Goal: Information Seeking & Learning: Learn about a topic

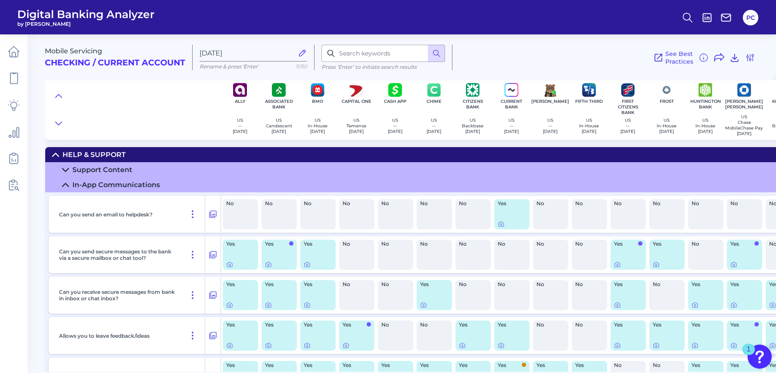
click at [70, 169] on summary "Support Content" at bounding box center [675, 169] width 1261 height 15
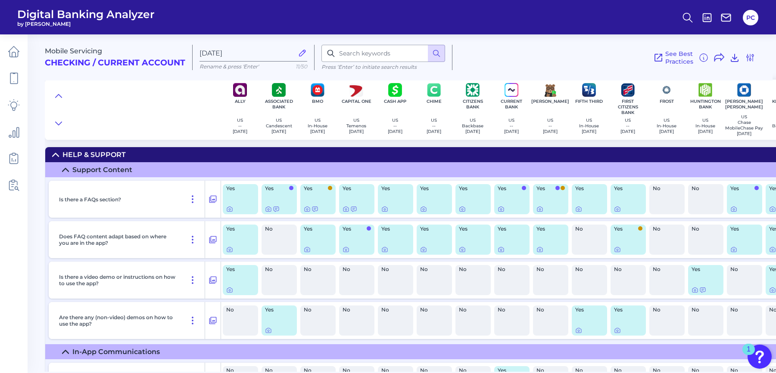
click at [62, 173] on icon at bounding box center [65, 170] width 7 height 7
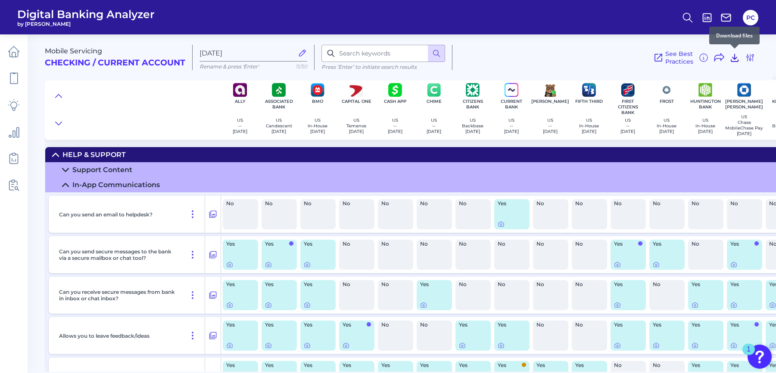
click at [731, 61] on icon at bounding box center [734, 57] width 7 height 7
click at [15, 140] on link at bounding box center [14, 132] width 24 height 24
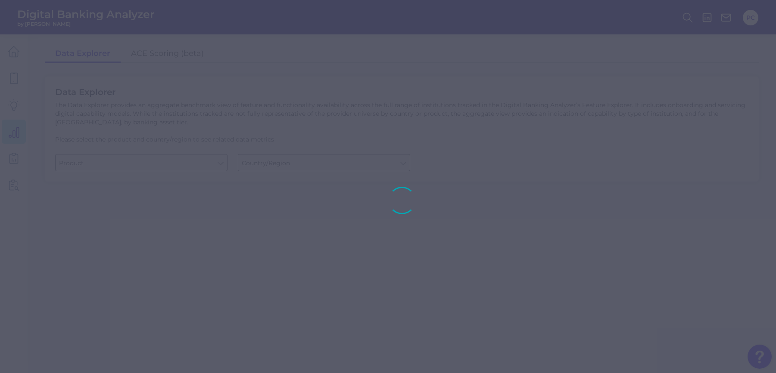
type input "Business Bank Account"
type input "United States"
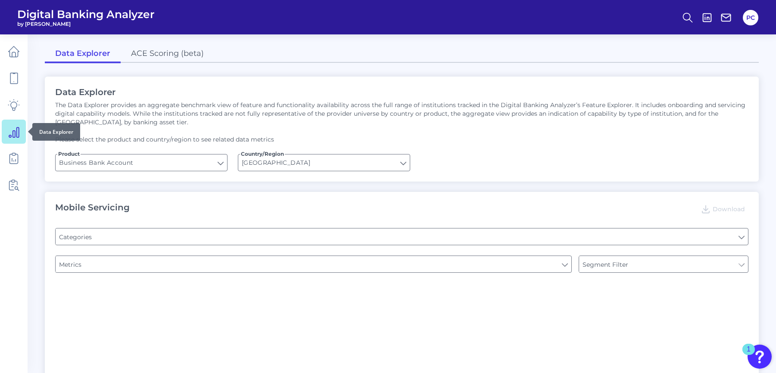
type input "Login"
type input "Pre-login Features"
type input "Type of Institution"
type input "Channel"
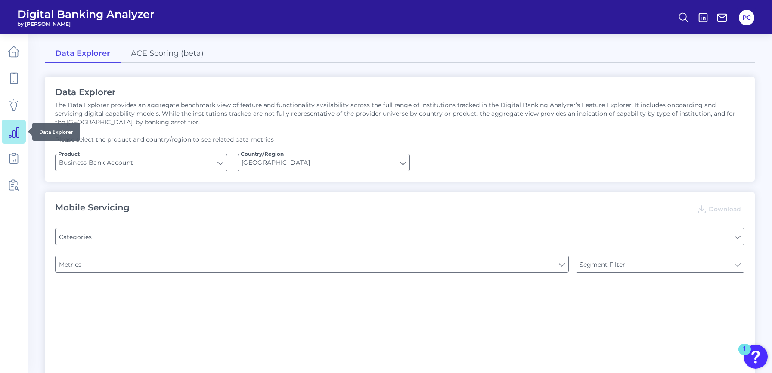
type input "Type of Institution"
type input "Upon opening the app are users immediately prompted to use Touch/Face ID to log…"
type input "Does it offer third-party single sign on?"
type input "Can you apply for the PRODUCT as a new to brand customer on ANY digital channel?"
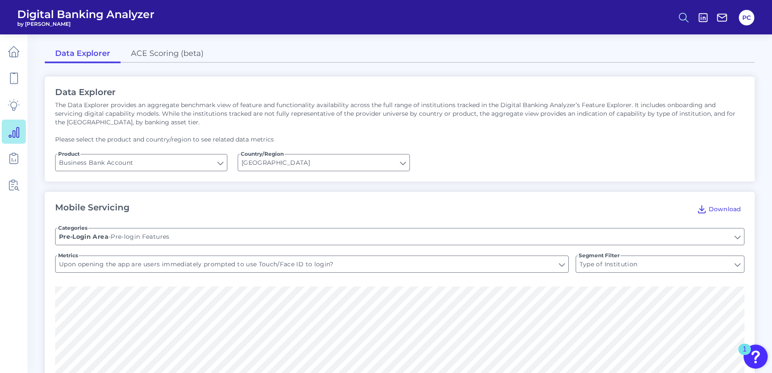
click at [684, 19] on icon at bounding box center [684, 18] width 12 height 12
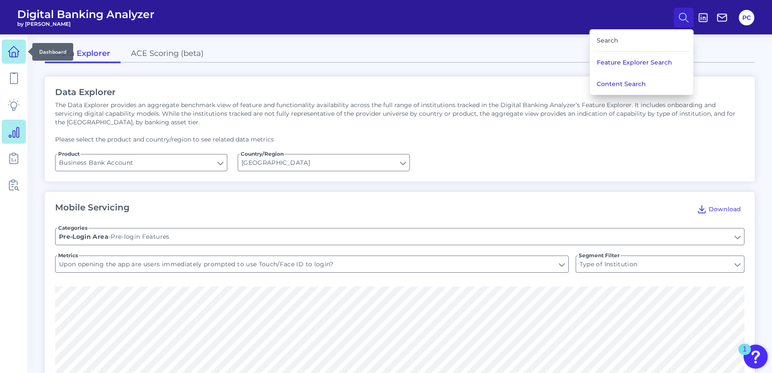
click at [13, 58] on link at bounding box center [14, 52] width 24 height 24
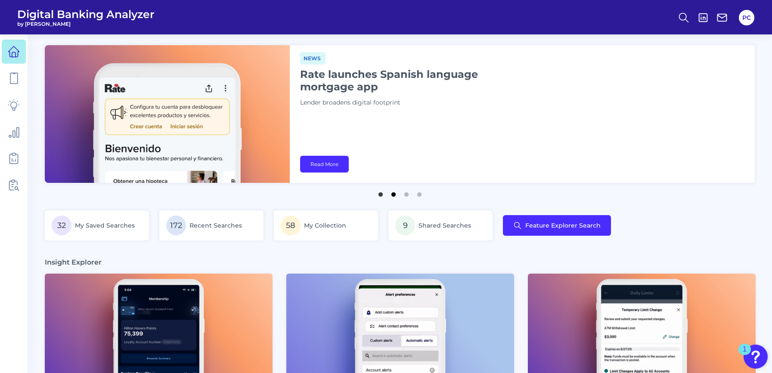
click at [391, 195] on button "2" at bounding box center [393, 192] width 9 height 9
click at [394, 197] on button "2" at bounding box center [393, 192] width 9 height 9
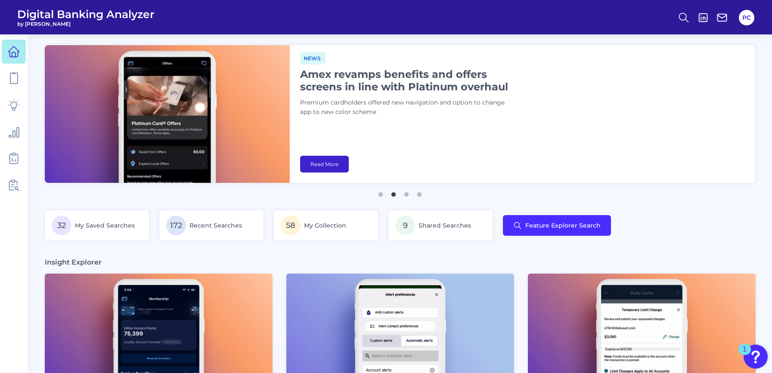
click at [314, 164] on link "Read More" at bounding box center [324, 164] width 49 height 17
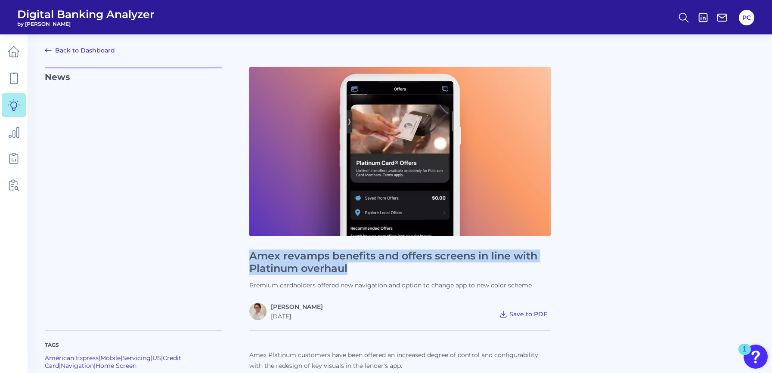
drag, startPoint x: 249, startPoint y: 255, endPoint x: 353, endPoint y: 267, distance: 104.6
click at [353, 267] on h1 "Amex revamps benefits and offers screens in line with Platinum overhaul" at bounding box center [399, 262] width 301 height 25
copy h1 "Amex revamps benefits and offers screens in line with Platinum overhaul"
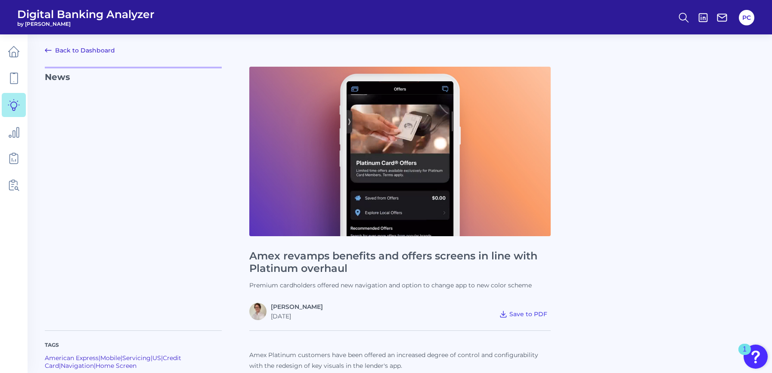
click at [207, 199] on p "News" at bounding box center [133, 194] width 177 height 254
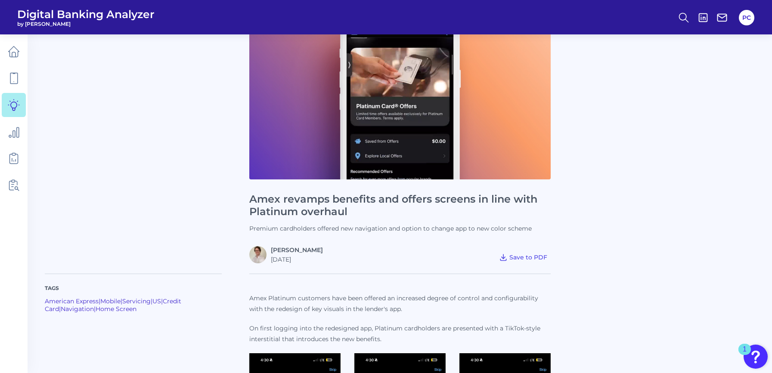
scroll to position [86, 0]
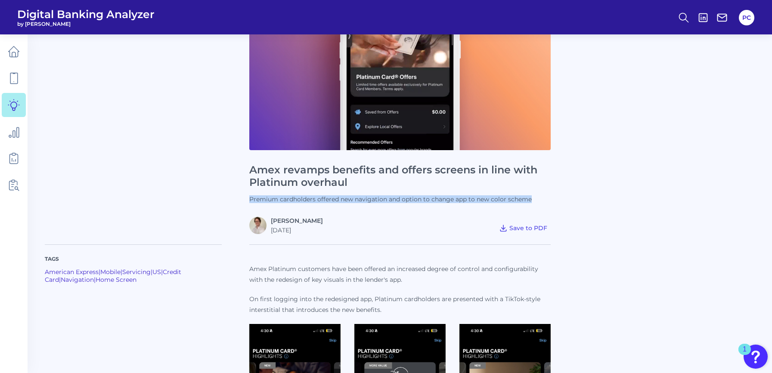
drag, startPoint x: 250, startPoint y: 199, endPoint x: 529, endPoint y: 189, distance: 279.7
click at [529, 189] on div "Amex revamps benefits and offers screens in line with Platinum overhaul Premium…" at bounding box center [399, 108] width 301 height 254
copy p "Premium cardholders offered new navigation and option to change app to new colo…"
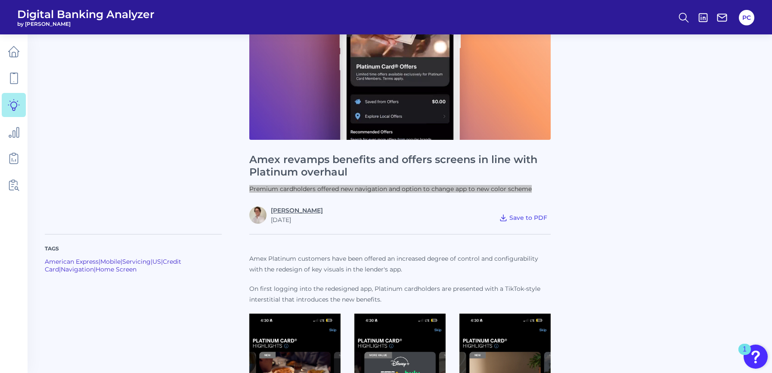
scroll to position [129, 0]
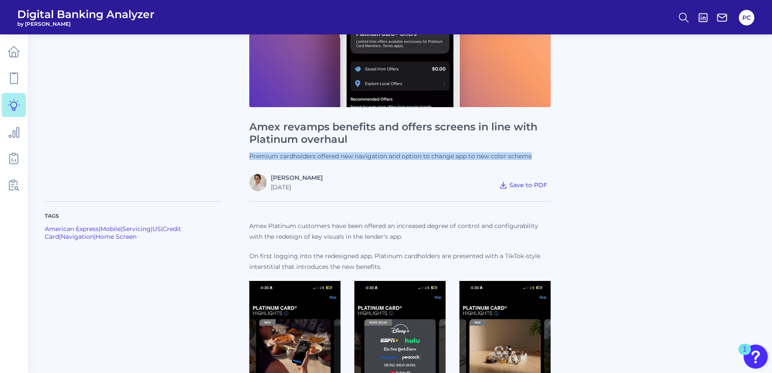
drag, startPoint x: 272, startPoint y: 187, endPoint x: 305, endPoint y: 190, distance: 33.3
click at [305, 190] on div "2025-09-24" at bounding box center [297, 187] width 52 height 8
copy div "2025-09-24"
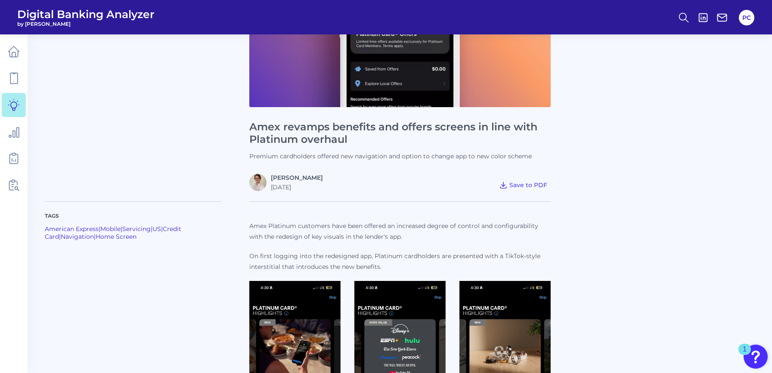
click at [313, 243] on p "Amex Platinum customers have been offered an increased degree of control and co…" at bounding box center [399, 247] width 301 height 52
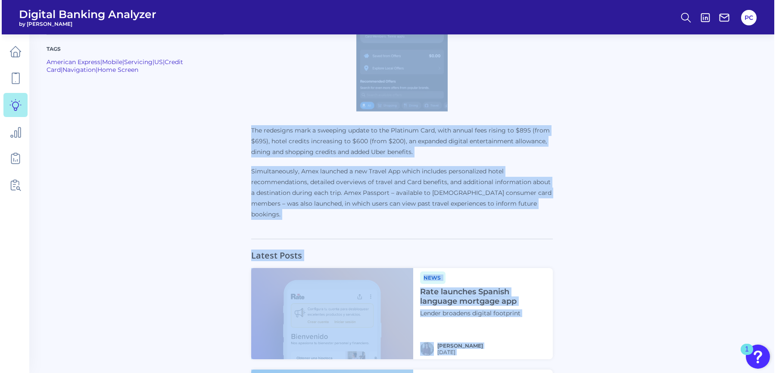
scroll to position [1146, 0]
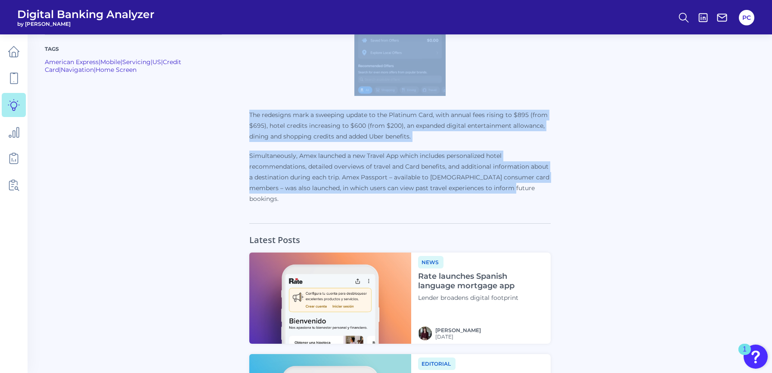
drag, startPoint x: 249, startPoint y: 96, endPoint x: 545, endPoint y: 185, distance: 308.9
copy div "Amex Platinum customers have been offered an increased degree of control and co…"
click at [687, 24] on button at bounding box center [684, 18] width 20 height 20
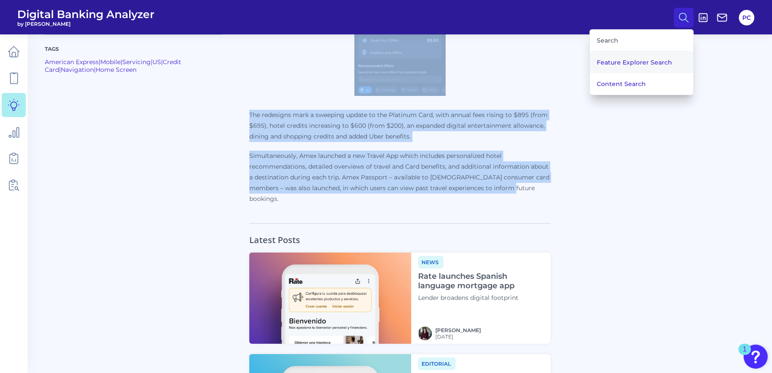
click at [623, 59] on button "Feature Explorer Search" at bounding box center [641, 63] width 103 height 22
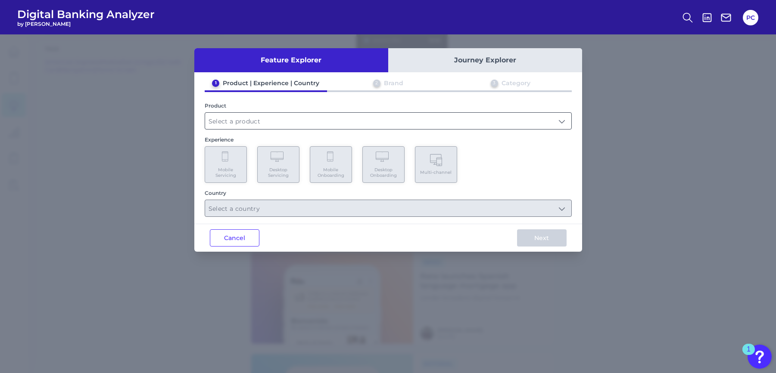
click at [226, 125] on input "text" at bounding box center [388, 121] width 366 height 16
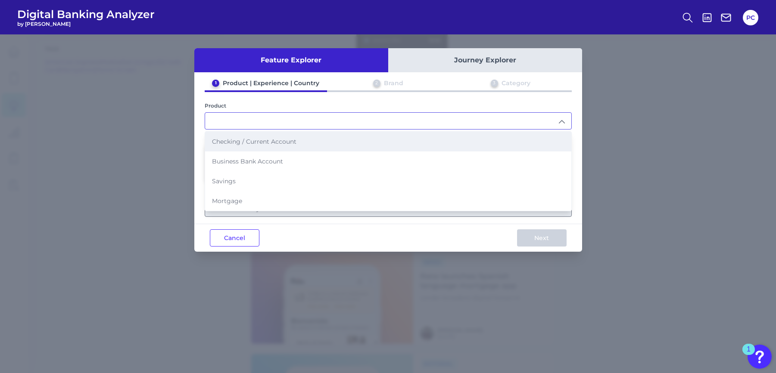
click at [226, 142] on span "Checking / Current Account" at bounding box center [254, 142] width 84 height 8
type input "Checking / Current Account"
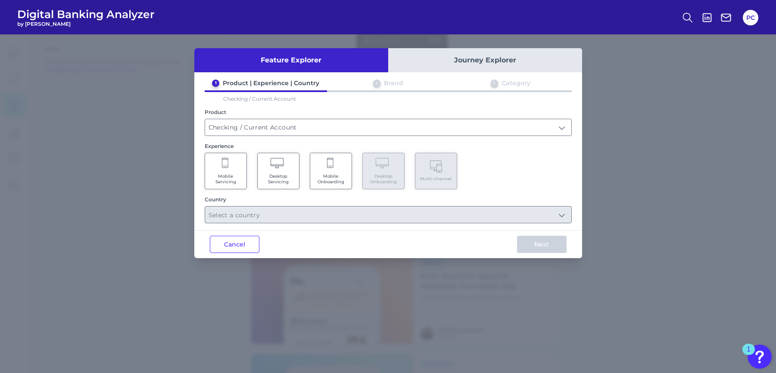
click at [227, 177] on span "Mobile Servicing" at bounding box center [225, 179] width 33 height 11
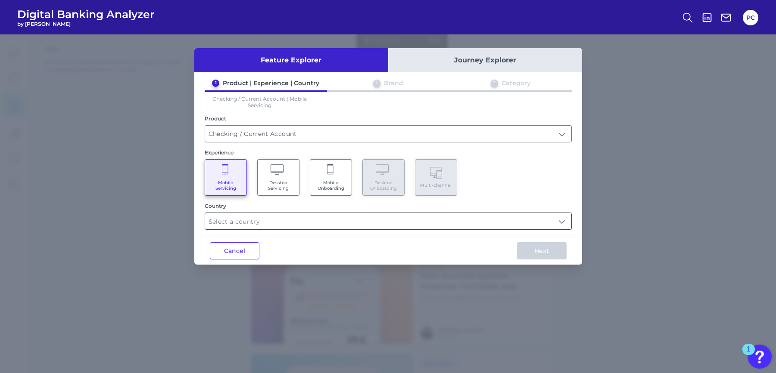
click at [240, 227] on input "text" at bounding box center [388, 221] width 366 height 16
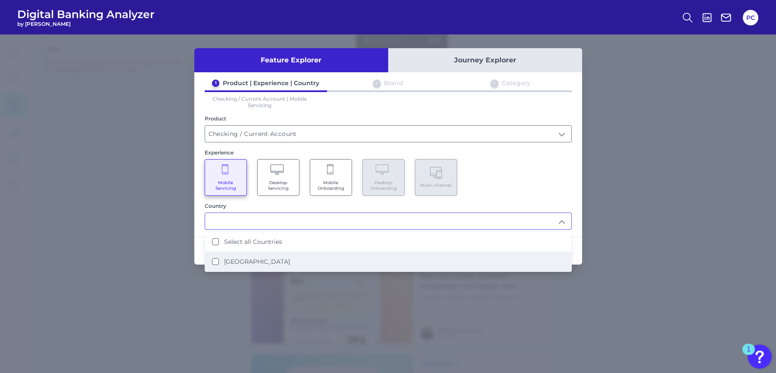
click at [238, 261] on label "United States" at bounding box center [257, 262] width 66 height 8
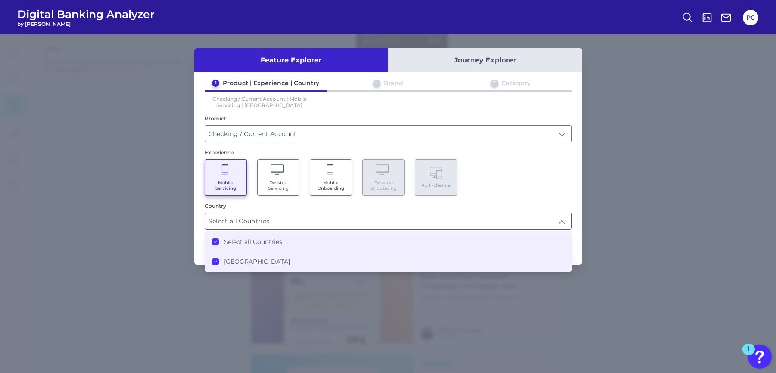
type input "Select all Countries"
click at [296, 208] on div "Country" at bounding box center [388, 206] width 367 height 6
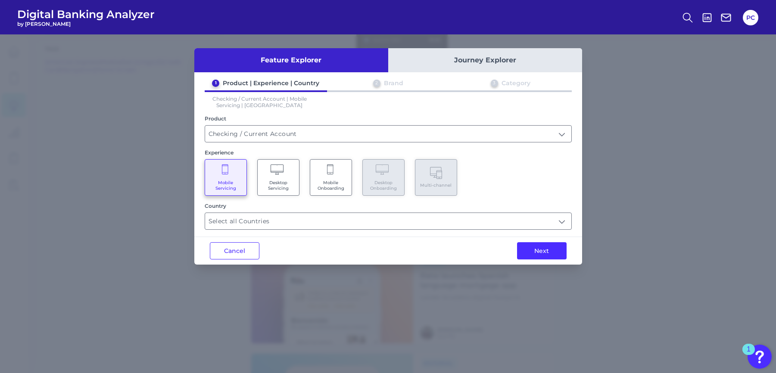
click at [534, 261] on div "Next" at bounding box center [541, 251] width 81 height 28
click at [534, 256] on button "Next" at bounding box center [542, 250] width 50 height 17
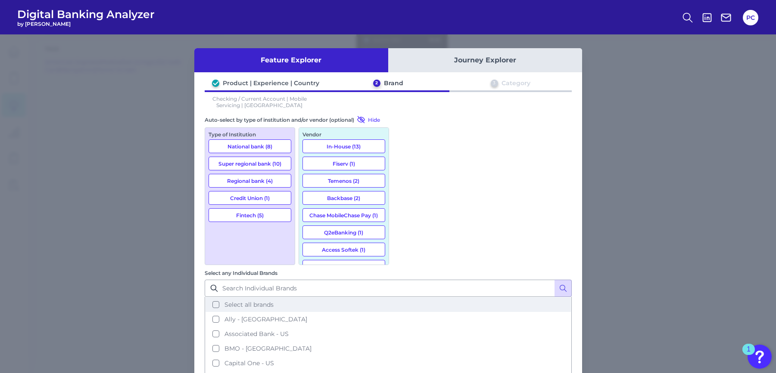
click at [273, 301] on span "Select all brands" at bounding box center [248, 305] width 49 height 8
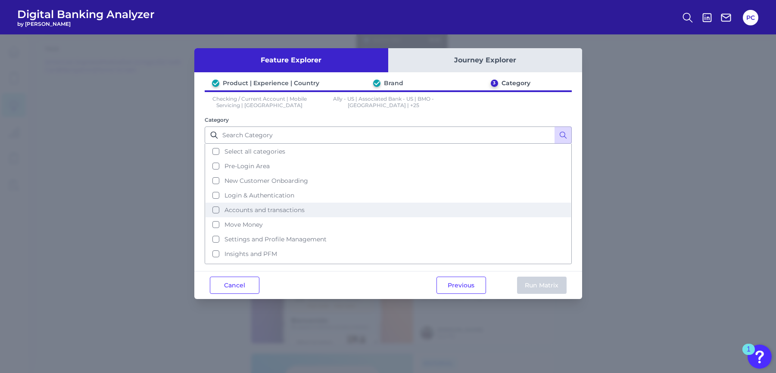
click at [239, 210] on span "Accounts and transactions" at bounding box center [264, 210] width 80 height 8
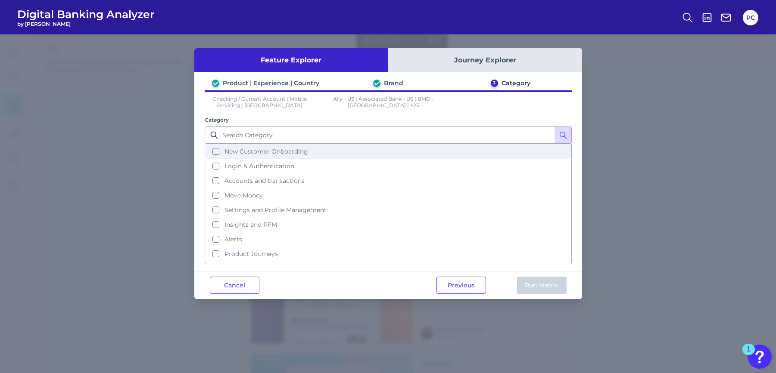
scroll to position [42, 0]
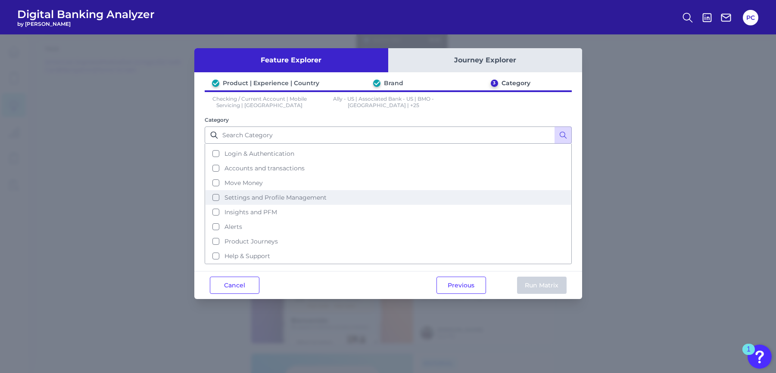
click at [236, 201] on span "Settings and Profile Management" at bounding box center [275, 198] width 102 height 8
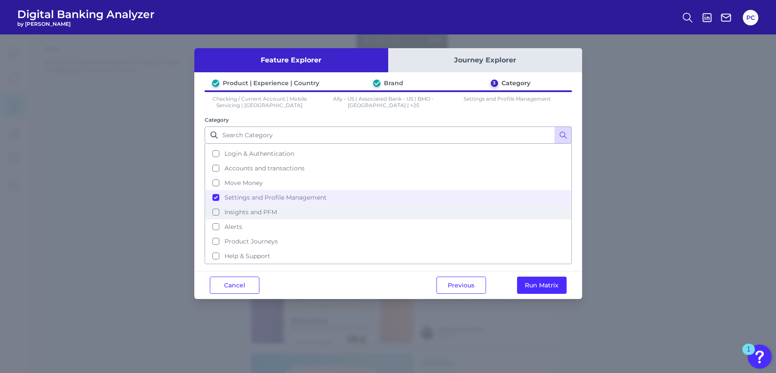
click at [232, 210] on span "Insights and PFM" at bounding box center [250, 212] width 53 height 8
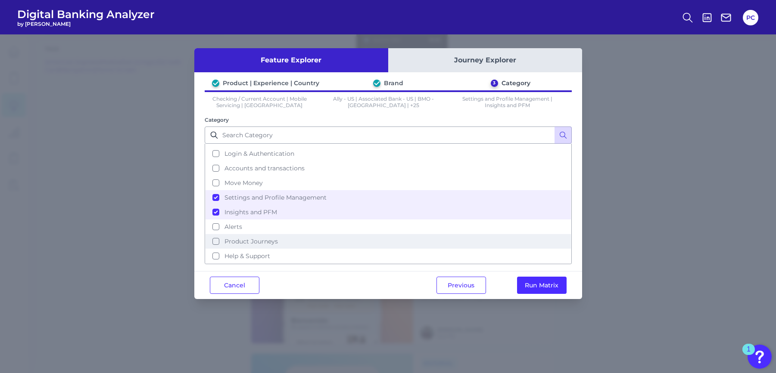
click at [229, 242] on span "Product Journeys" at bounding box center [250, 242] width 53 height 8
click at [215, 257] on button "Help & Support" at bounding box center [387, 256] width 365 height 15
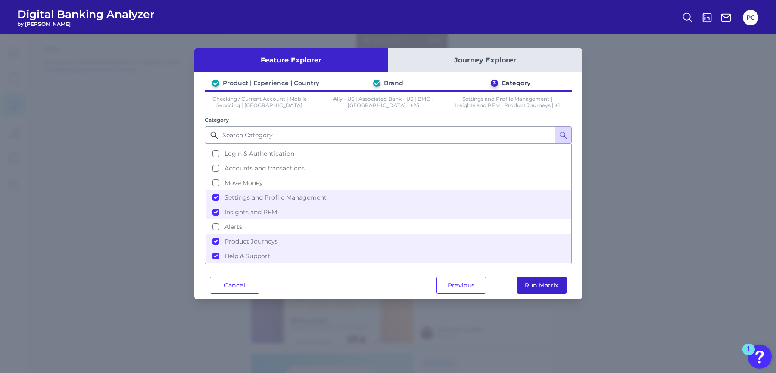
click at [551, 286] on button "Run Matrix" at bounding box center [542, 285] width 50 height 17
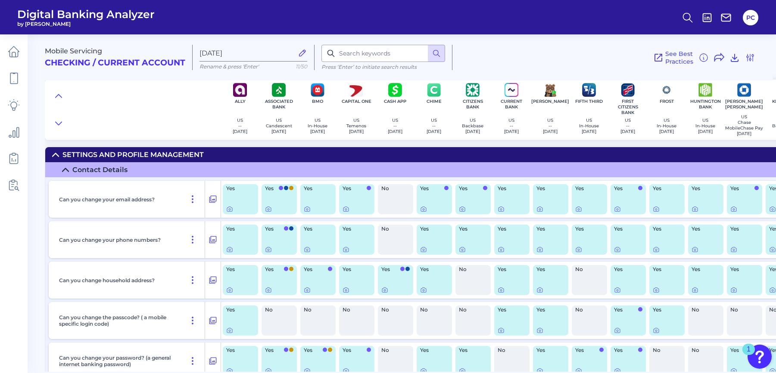
click at [743, 63] on div "See Best Practices Filters Clear all filters Experience Reset Mobile Servicing …" at bounding box center [603, 57] width 303 height 25
click at [745, 63] on button at bounding box center [750, 58] width 10 height 14
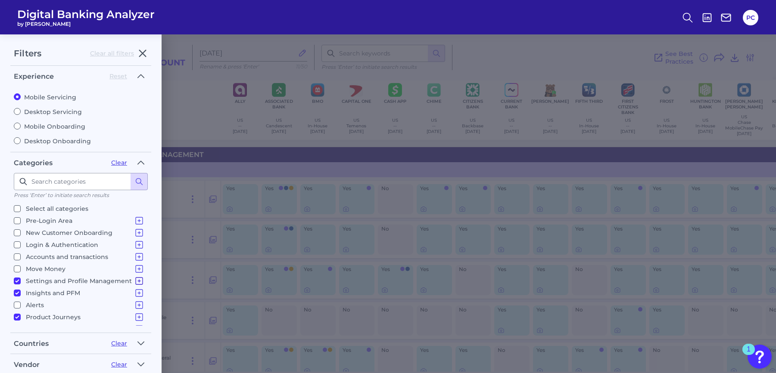
click at [136, 282] on icon at bounding box center [139, 281] width 7 height 7
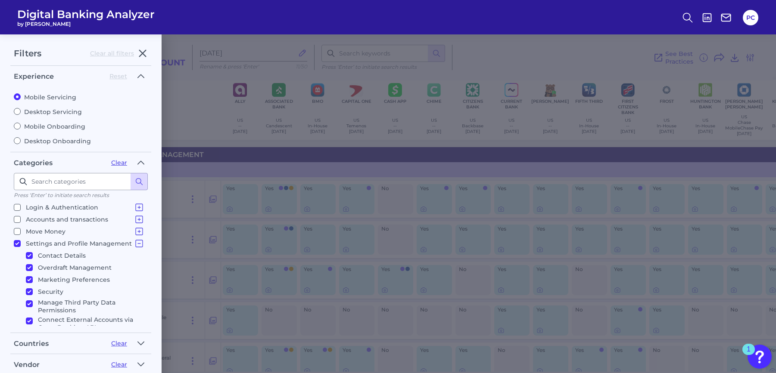
scroll to position [86, 0]
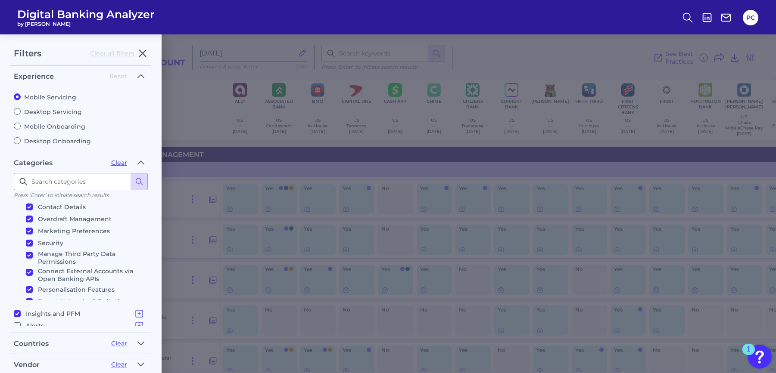
click at [28, 208] on input "Contact Details" at bounding box center [29, 207] width 7 height 7
checkbox input "false"
click at [31, 219] on input "Overdraft Management" at bounding box center [29, 219] width 7 height 7
checkbox input "false"
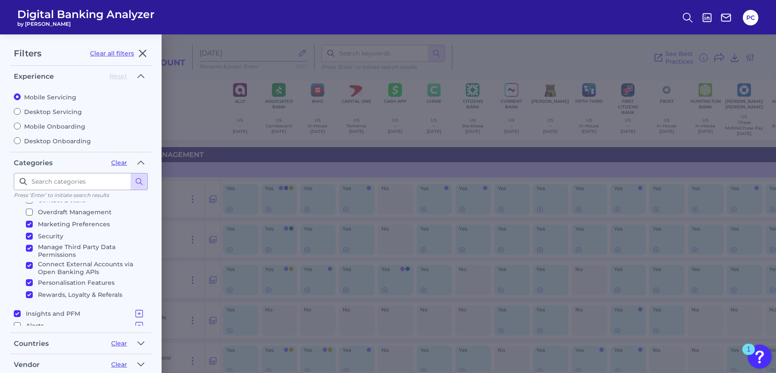
click at [28, 247] on input "Manage Third Party Data Permissions" at bounding box center [29, 248] width 7 height 7
checkbox input "false"
click at [28, 264] on input "Connect External Accounts via Open Banking APIs" at bounding box center [29, 265] width 7 height 7
checkbox input "false"
drag, startPoint x: 144, startPoint y: 264, endPoint x: 145, endPoint y: 292, distance: 27.2
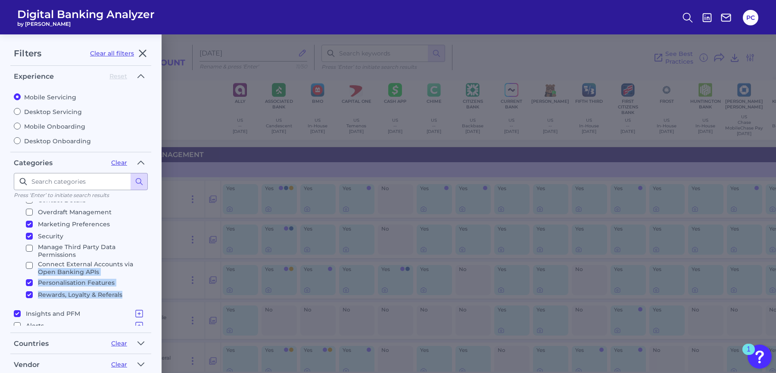
click at [145, 292] on ul "Select all categories Pre-Login Area Pre-login Features New Customer Onboarding…" at bounding box center [81, 264] width 134 height 124
click at [137, 314] on icon at bounding box center [139, 314] width 10 height 10
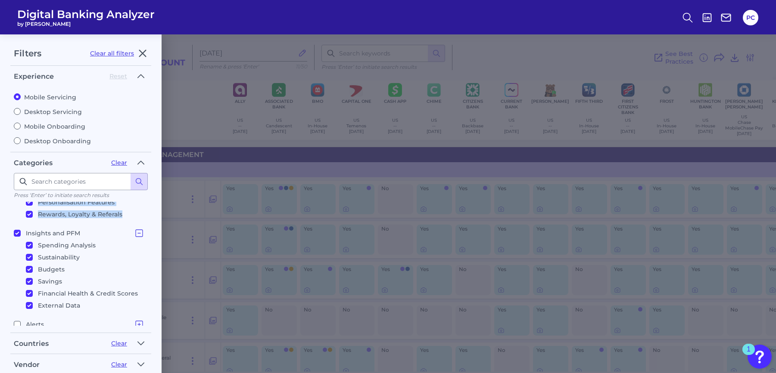
scroll to position [168, 0]
click at [29, 304] on input "External Data" at bounding box center [29, 304] width 7 height 7
checkbox input "false"
click at [29, 283] on input "Savings" at bounding box center [29, 279] width 7 height 7
checkbox input "false"
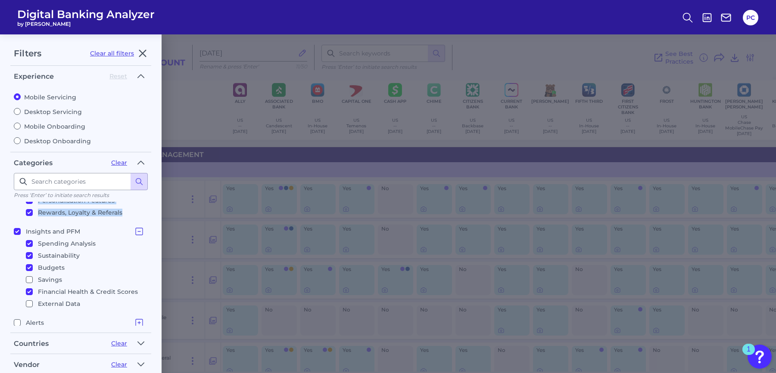
click at [31, 269] on input "Budgets" at bounding box center [29, 267] width 7 height 7
checkbox input "false"
click at [31, 258] on input "Sustainability" at bounding box center [29, 255] width 7 height 7
checkbox input "false"
click at [31, 245] on input "Spending Analysis" at bounding box center [29, 243] width 7 height 7
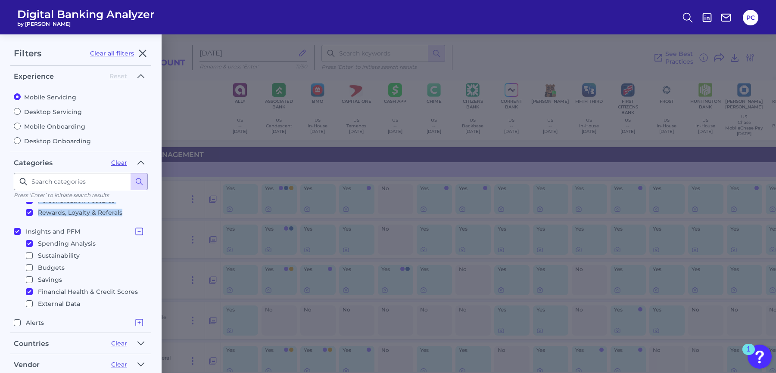
checkbox input "false"
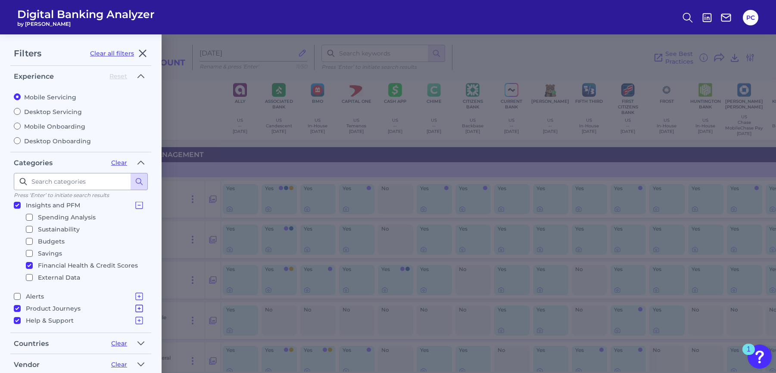
click at [138, 307] on icon at bounding box center [139, 309] width 10 height 10
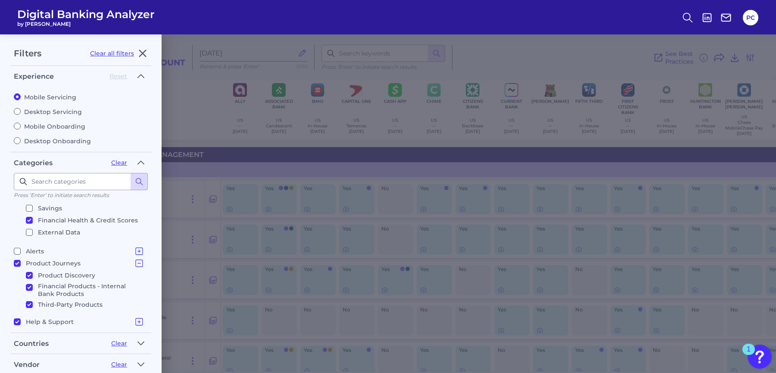
scroll to position [241, 0]
click at [17, 261] on input "Product Journeys Product Discovery Financial Products - Internal Bank Products …" at bounding box center [17, 262] width 7 height 7
checkbox input "false"
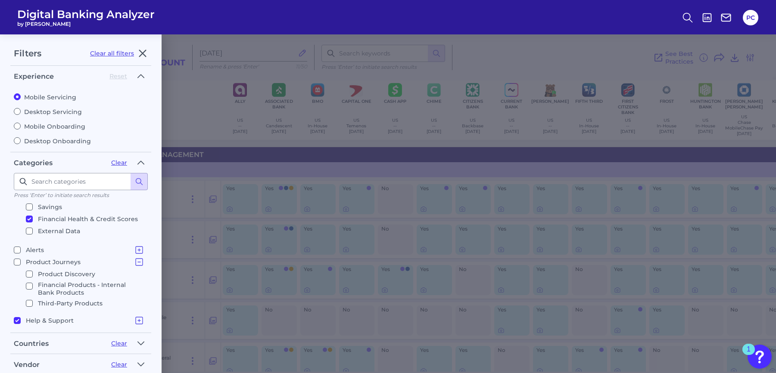
checkbox input "false"
click at [134, 321] on icon at bounding box center [139, 321] width 10 height 10
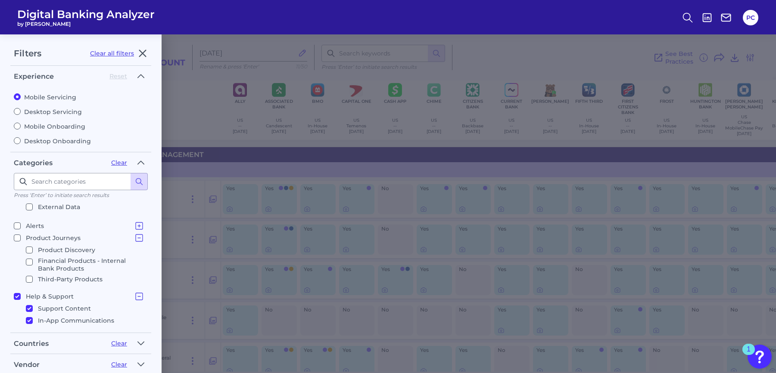
scroll to position [272, 0]
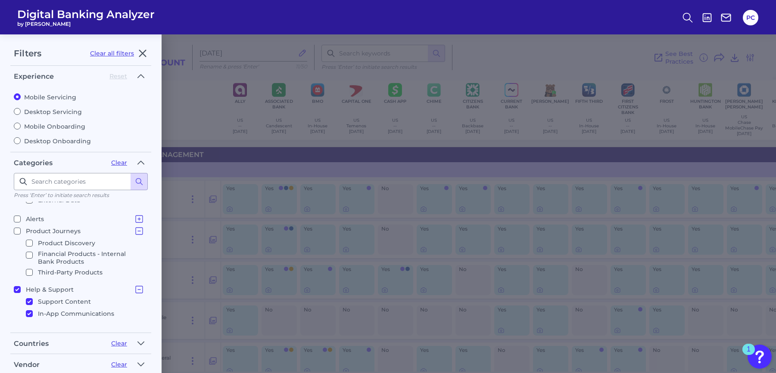
click at [19, 289] on input "Help & Support Support Content In-App Communications" at bounding box center [17, 289] width 7 height 7
checkbox input "false"
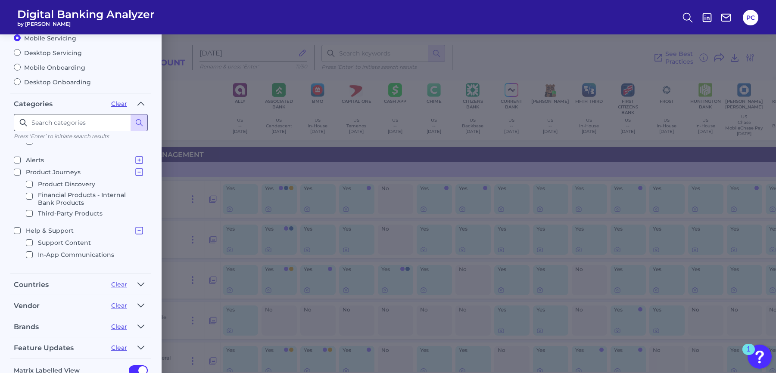
scroll to position [114, 0]
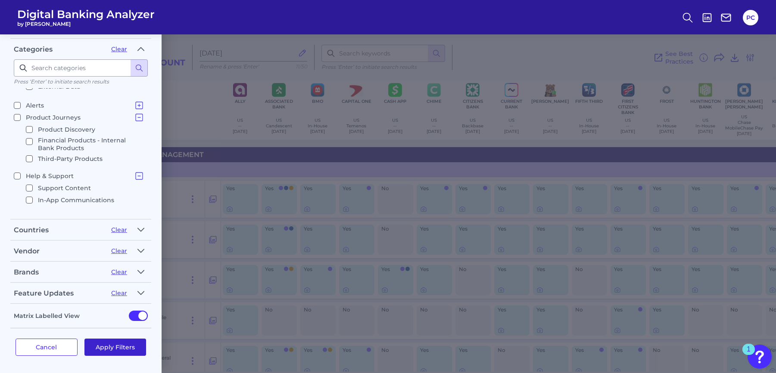
click at [113, 346] on button "Apply Filters" at bounding box center [115, 347] width 62 height 17
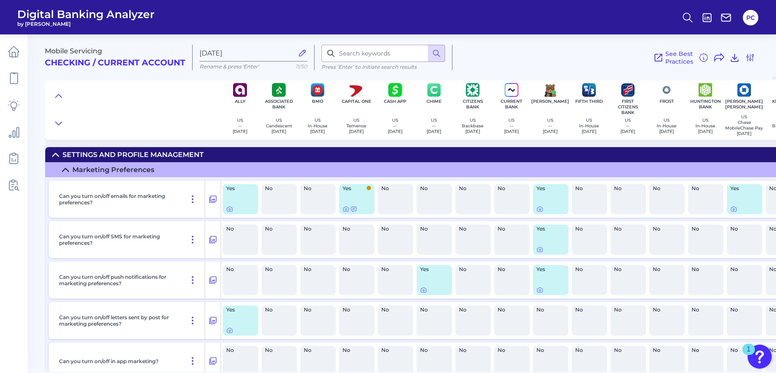
scroll to position [0, 0]
click at [68, 174] on icon at bounding box center [65, 170] width 7 height 7
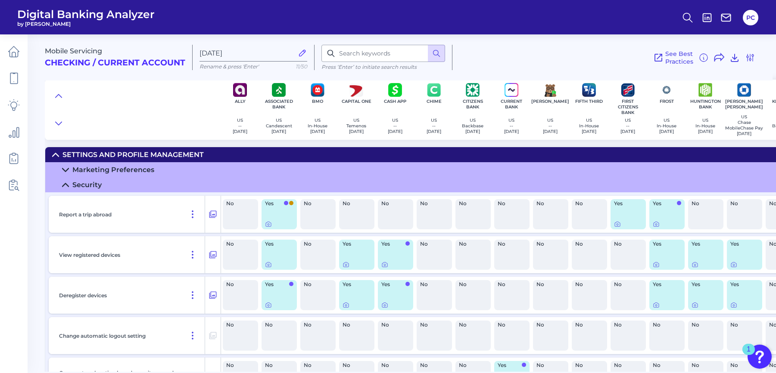
click at [68, 186] on icon at bounding box center [65, 185] width 7 height 7
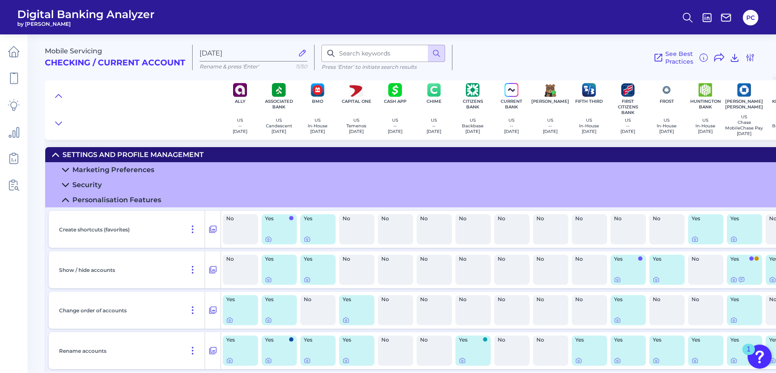
click at [66, 200] on icon at bounding box center [65, 200] width 7 height 7
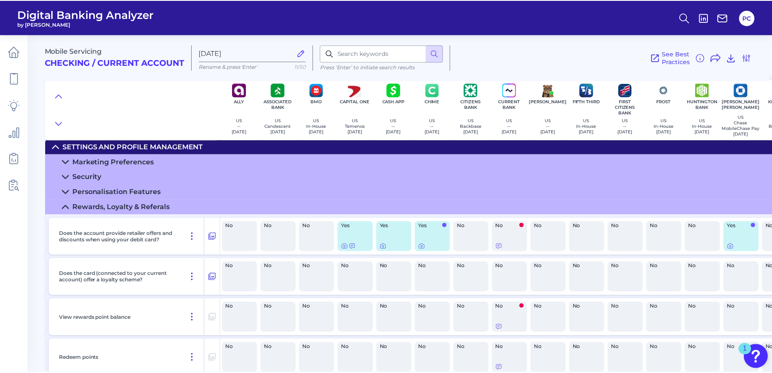
scroll to position [6, 0]
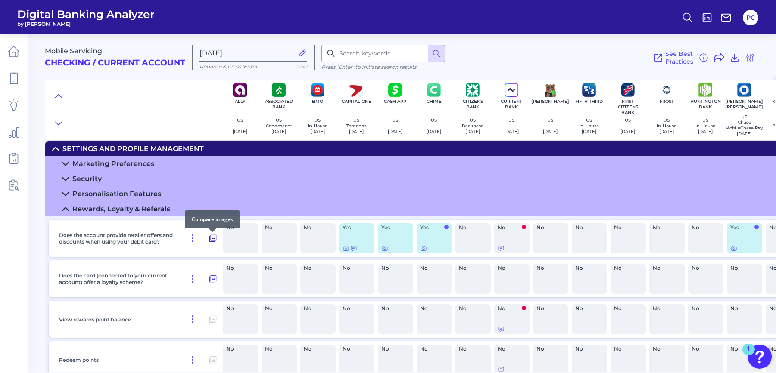
click at [212, 241] on icon at bounding box center [212, 238] width 9 height 10
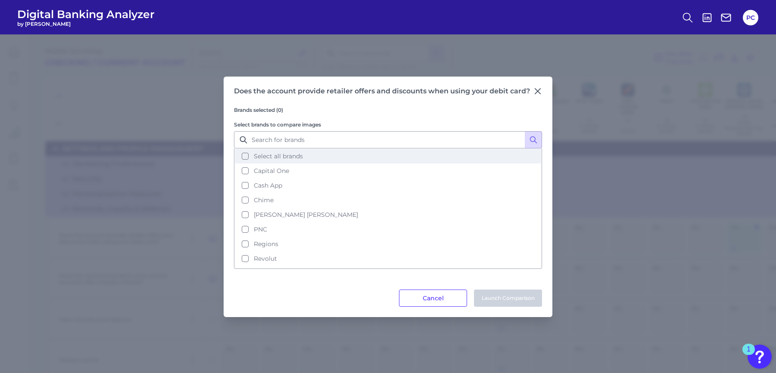
click at [252, 157] on button "Select all brands" at bounding box center [388, 156] width 306 height 15
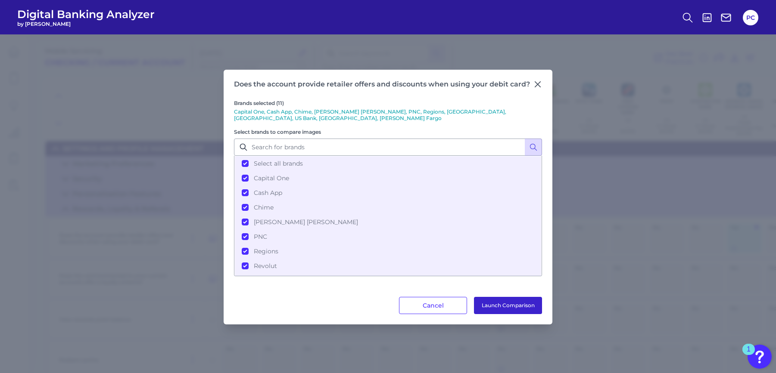
click at [504, 302] on button "Launch Comparison" at bounding box center [508, 305] width 68 height 17
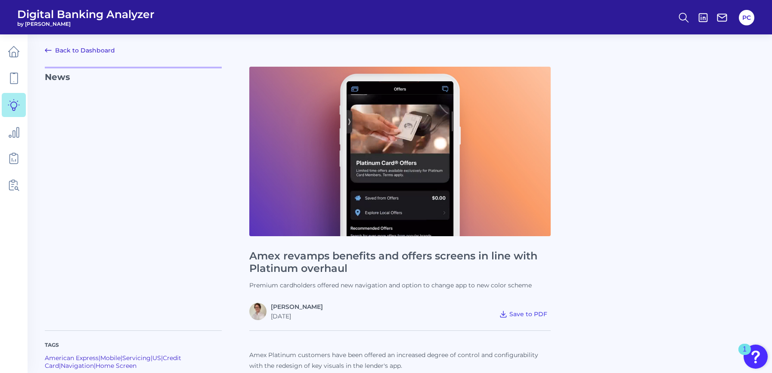
click at [46, 52] on icon at bounding box center [48, 50] width 10 height 10
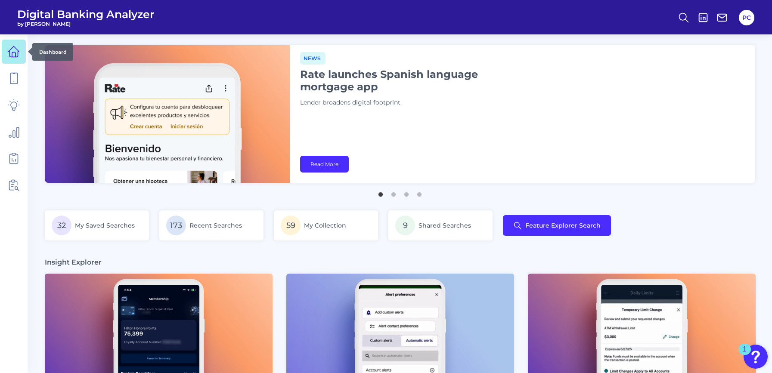
click at [16, 47] on icon at bounding box center [14, 52] width 12 height 12
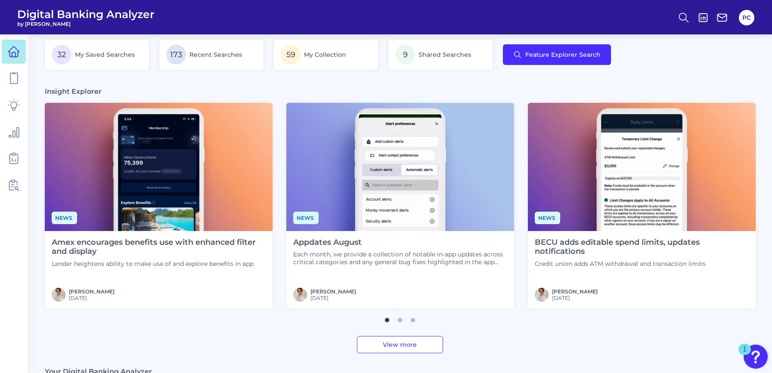
scroll to position [172, 0]
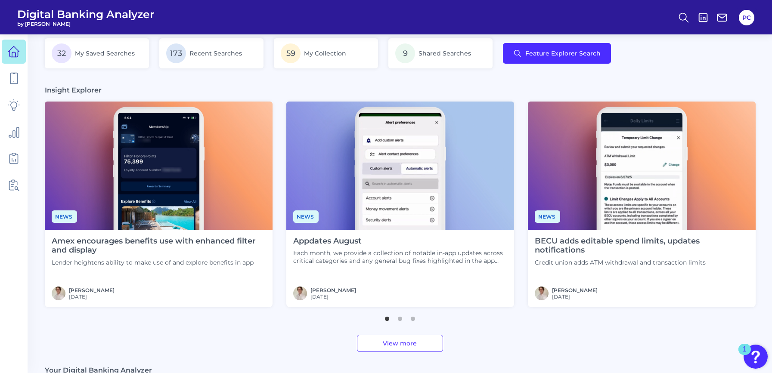
click at [611, 242] on h4 "BECU adds editable spend limits, updates notifications" at bounding box center [642, 246] width 214 height 19
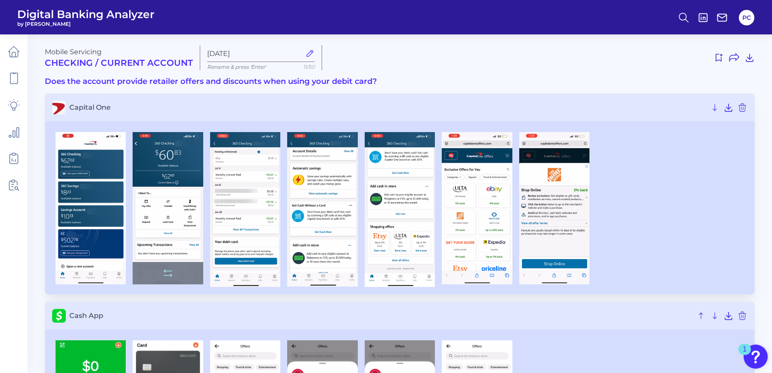
click at [162, 208] on img at bounding box center [168, 208] width 70 height 153
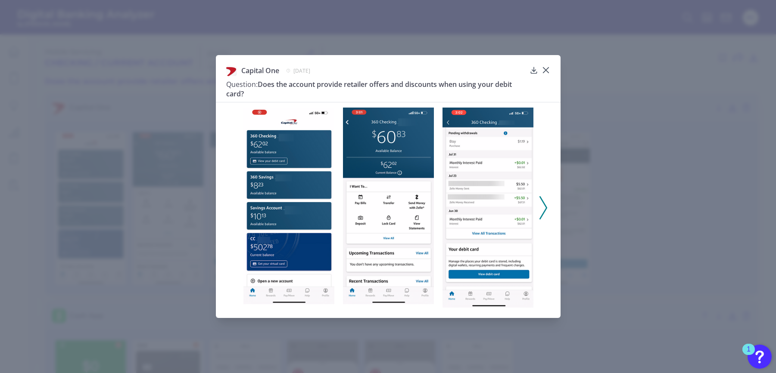
click at [543, 208] on icon at bounding box center [543, 207] width 8 height 23
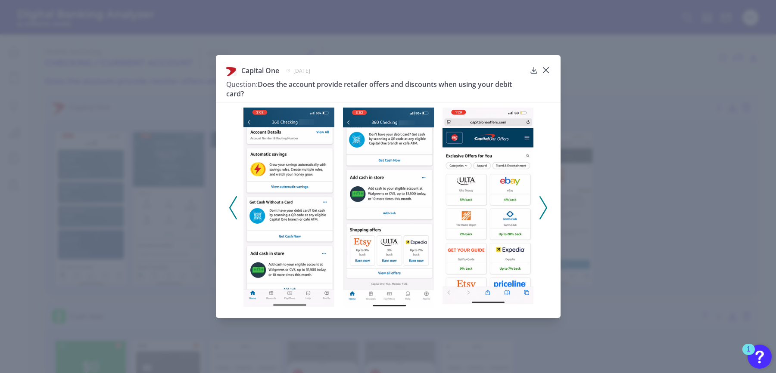
click at [542, 207] on icon at bounding box center [543, 207] width 8 height 23
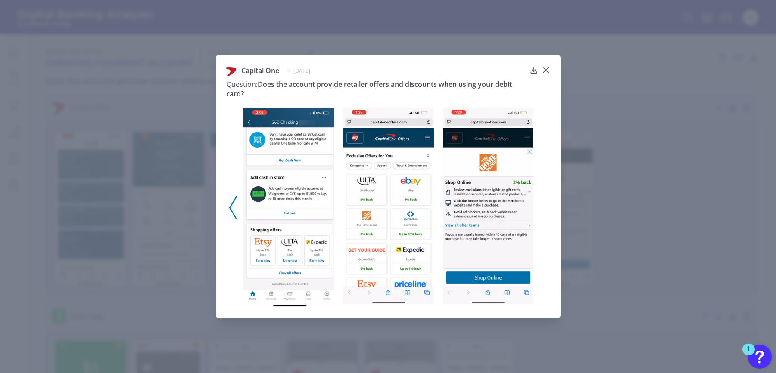
click at [235, 202] on icon at bounding box center [233, 207] width 8 height 23
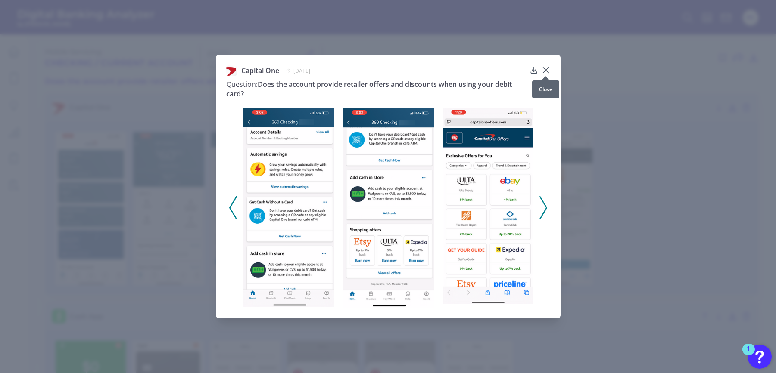
click at [546, 70] on icon at bounding box center [545, 70] width 5 height 5
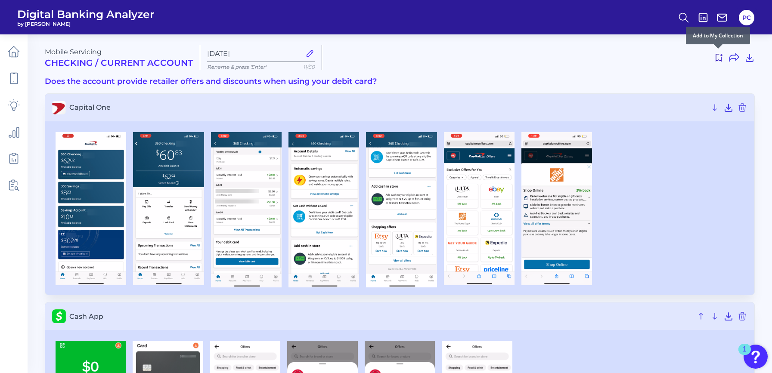
click at [719, 60] on use at bounding box center [719, 58] width 7 height 8
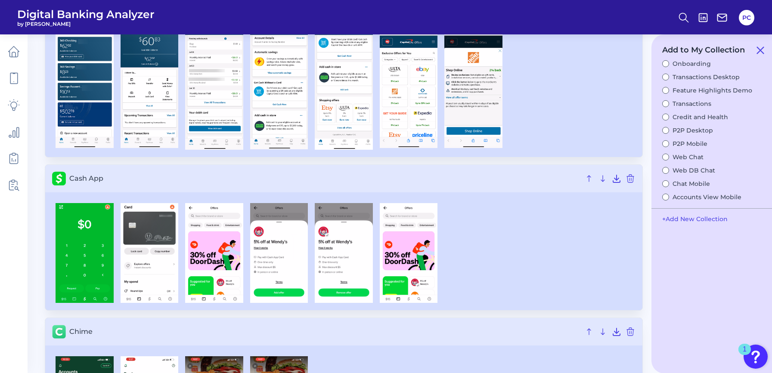
scroll to position [129, 0]
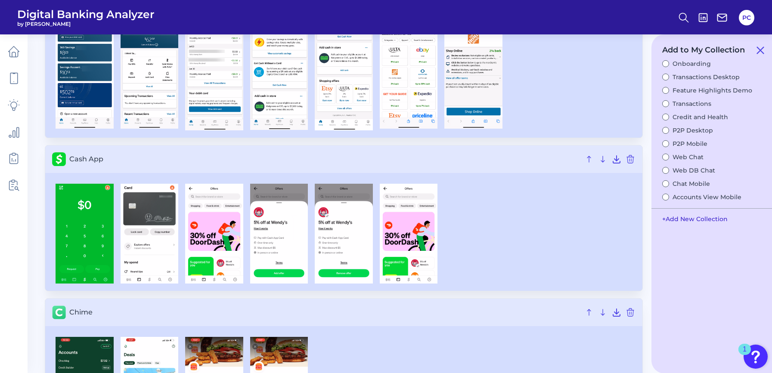
click at [704, 215] on button "+ Add New Collection" at bounding box center [695, 219] width 74 height 16
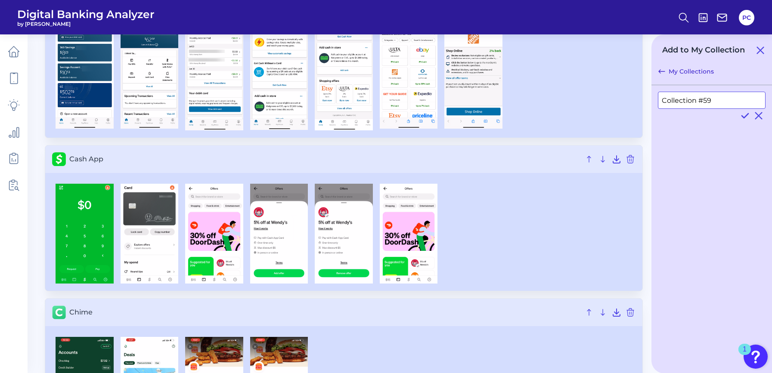
click at [676, 99] on input "Collection #59" at bounding box center [712, 100] width 108 height 17
type input "benefits"
click at [742, 114] on icon at bounding box center [745, 116] width 10 height 10
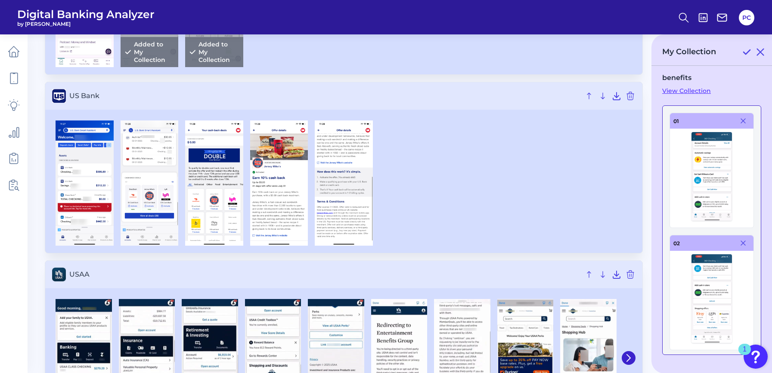
scroll to position [1378, 0]
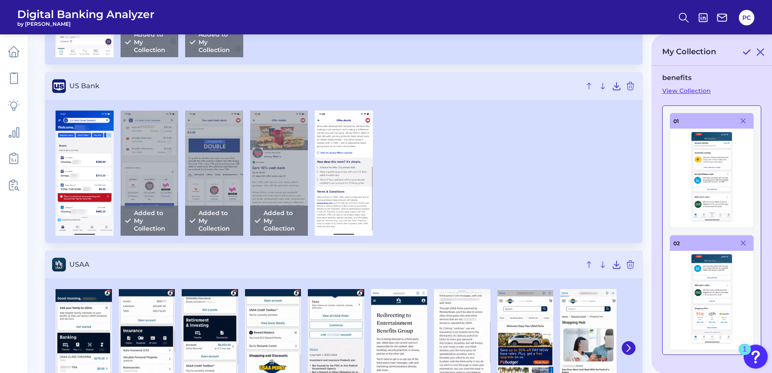
click at [87, 174] on img at bounding box center [85, 173] width 58 height 125
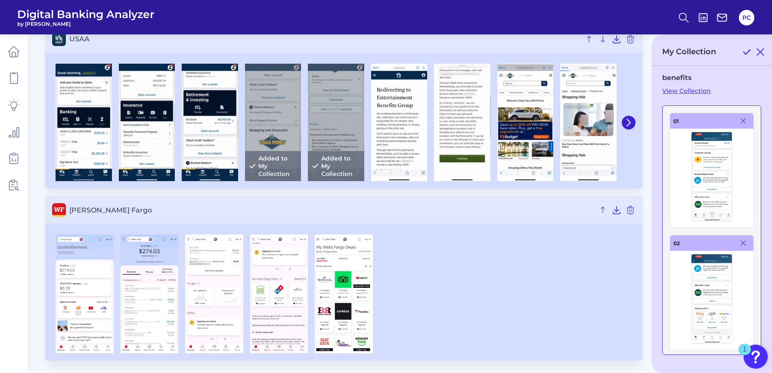
scroll to position [1605, 0]
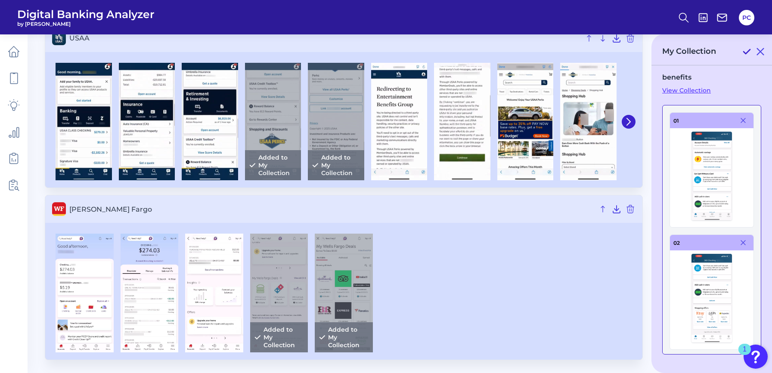
click at [746, 51] on icon at bounding box center [747, 52] width 10 height 10
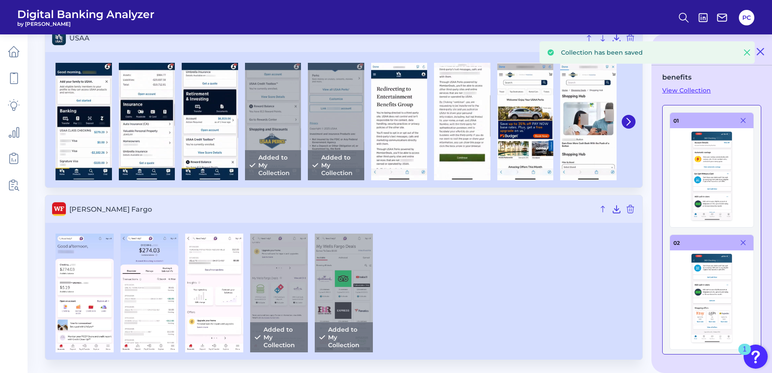
click at [735, 85] on div "benefits View Collection 01 02 03 04 05 06 07 08 09 10 11 12 13 14 15 16 17 18 …" at bounding box center [712, 222] width 121 height 315
click at [746, 57] on icon at bounding box center [747, 52] width 9 height 9
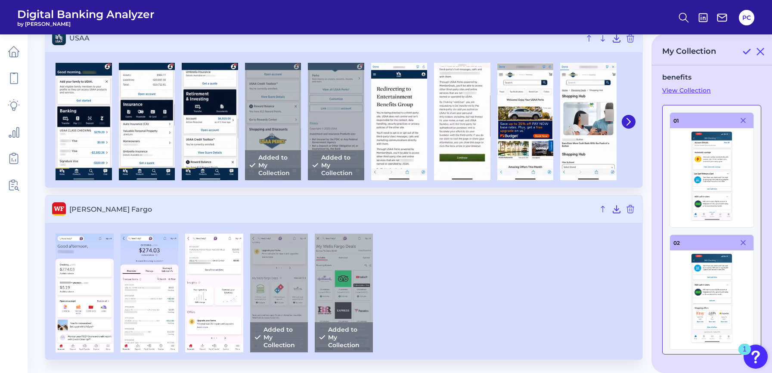
click at [689, 91] on link "View Collection" at bounding box center [711, 91] width 99 height 8
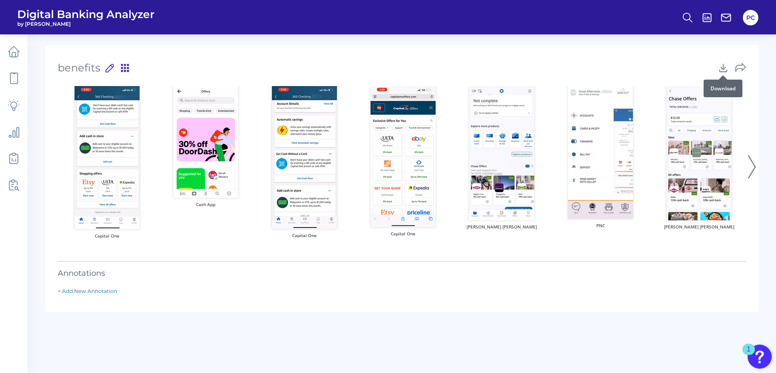
click at [722, 71] on icon at bounding box center [722, 67] width 11 height 11
